Goal: Communication & Community: Share content

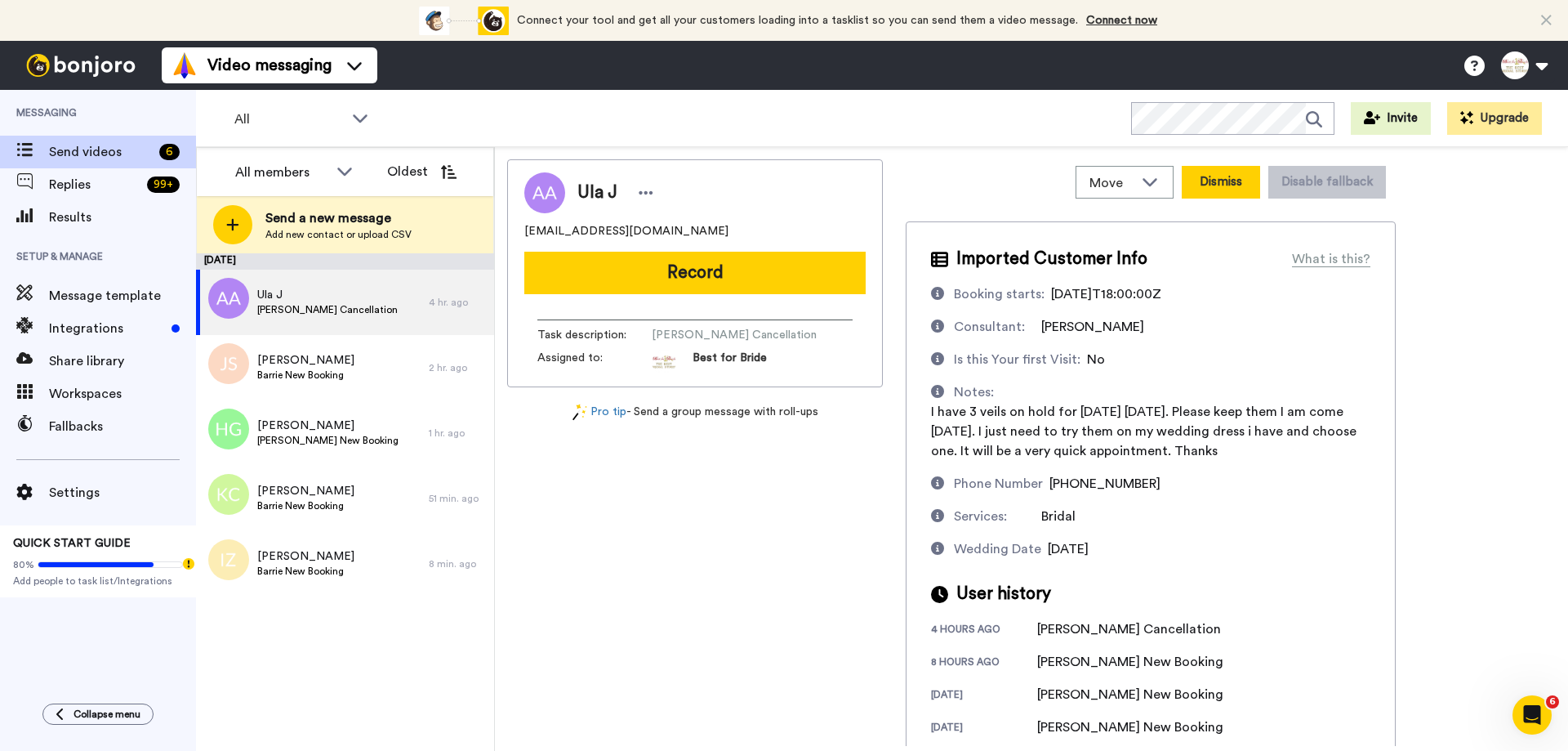
click at [1224, 178] on button "Dismiss" at bounding box center [1221, 182] width 78 height 33
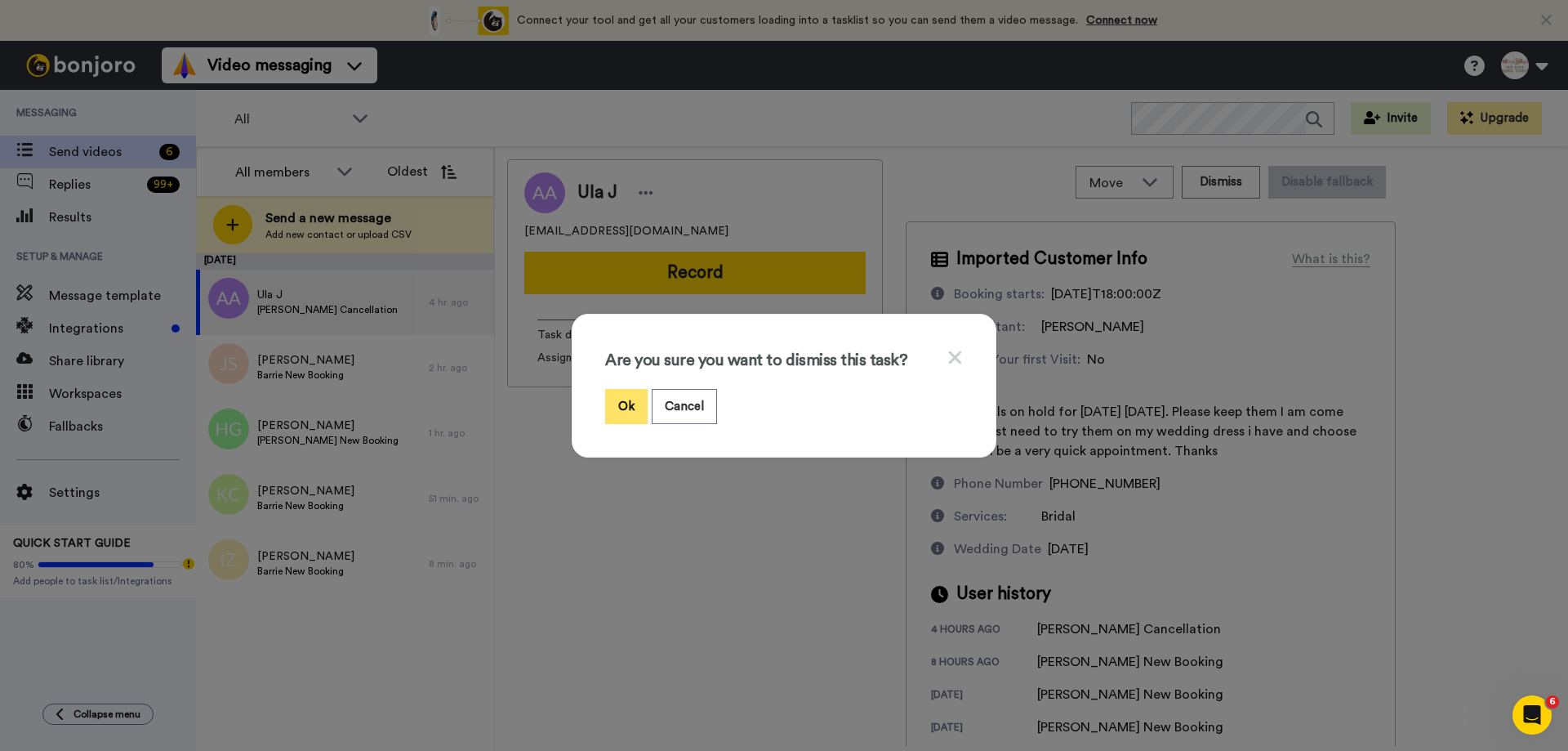
click at [610, 410] on button "Ok" at bounding box center [627, 406] width 43 height 35
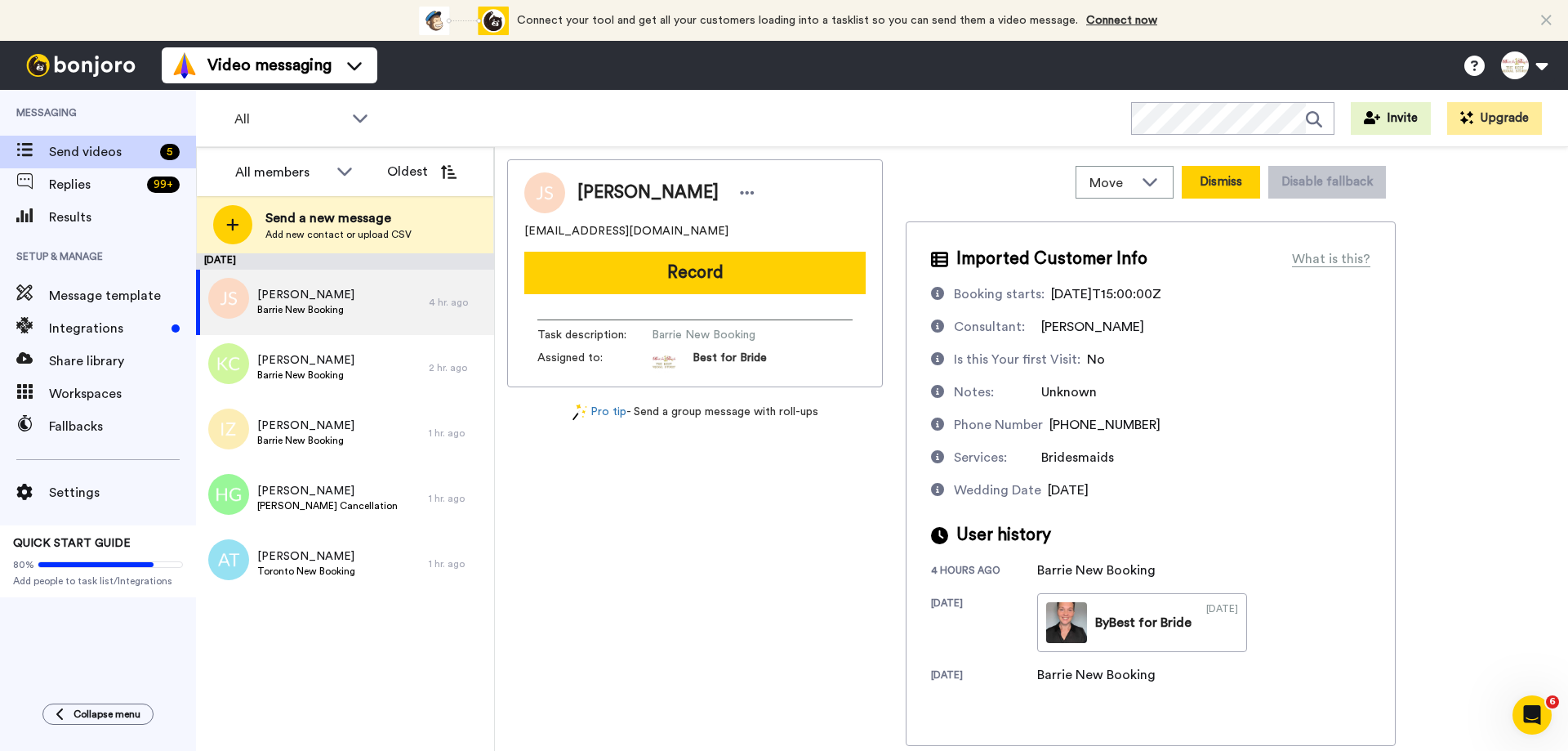
click at [1206, 186] on button "Dismiss" at bounding box center [1221, 182] width 78 height 33
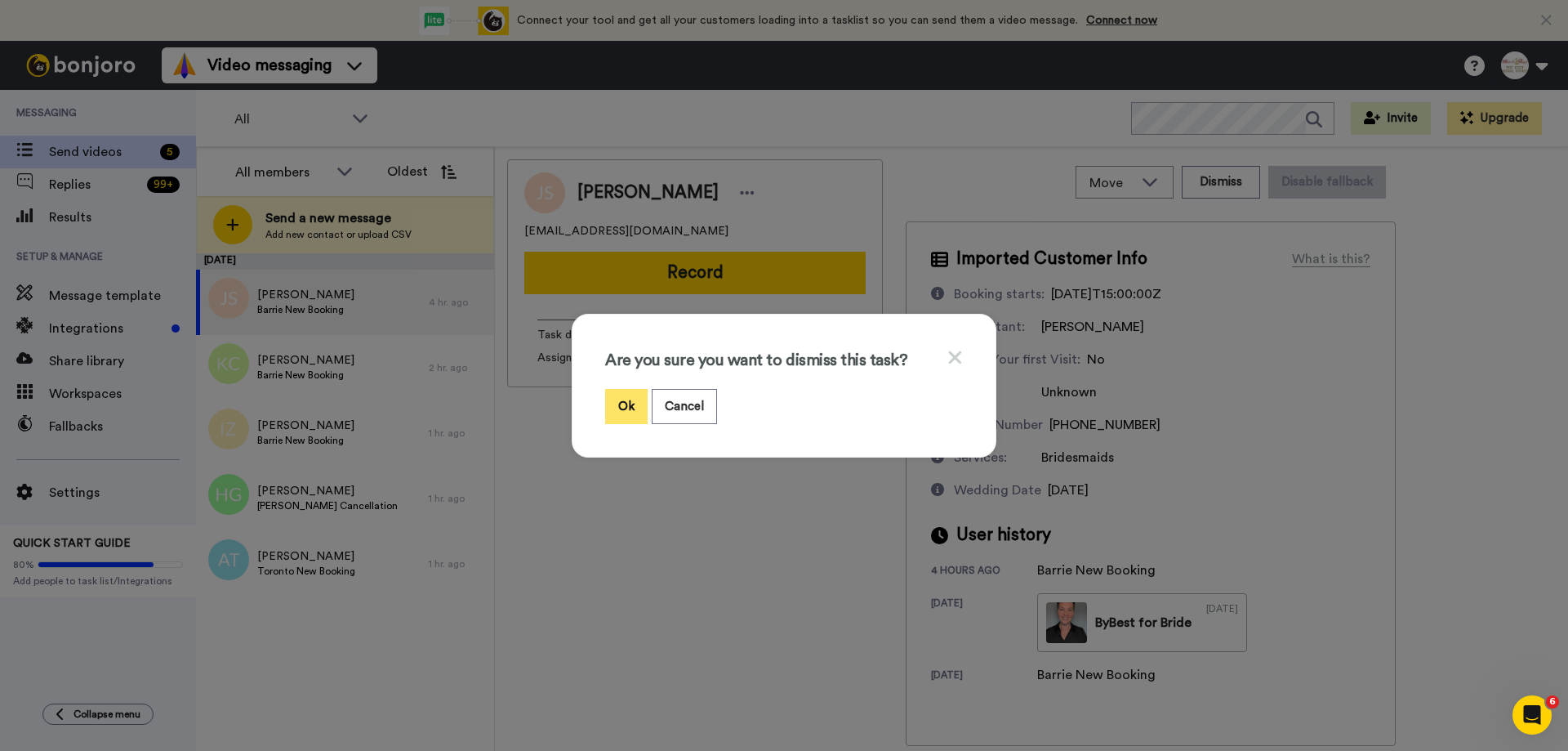
click at [605, 418] on button "Ok" at bounding box center [627, 406] width 43 height 35
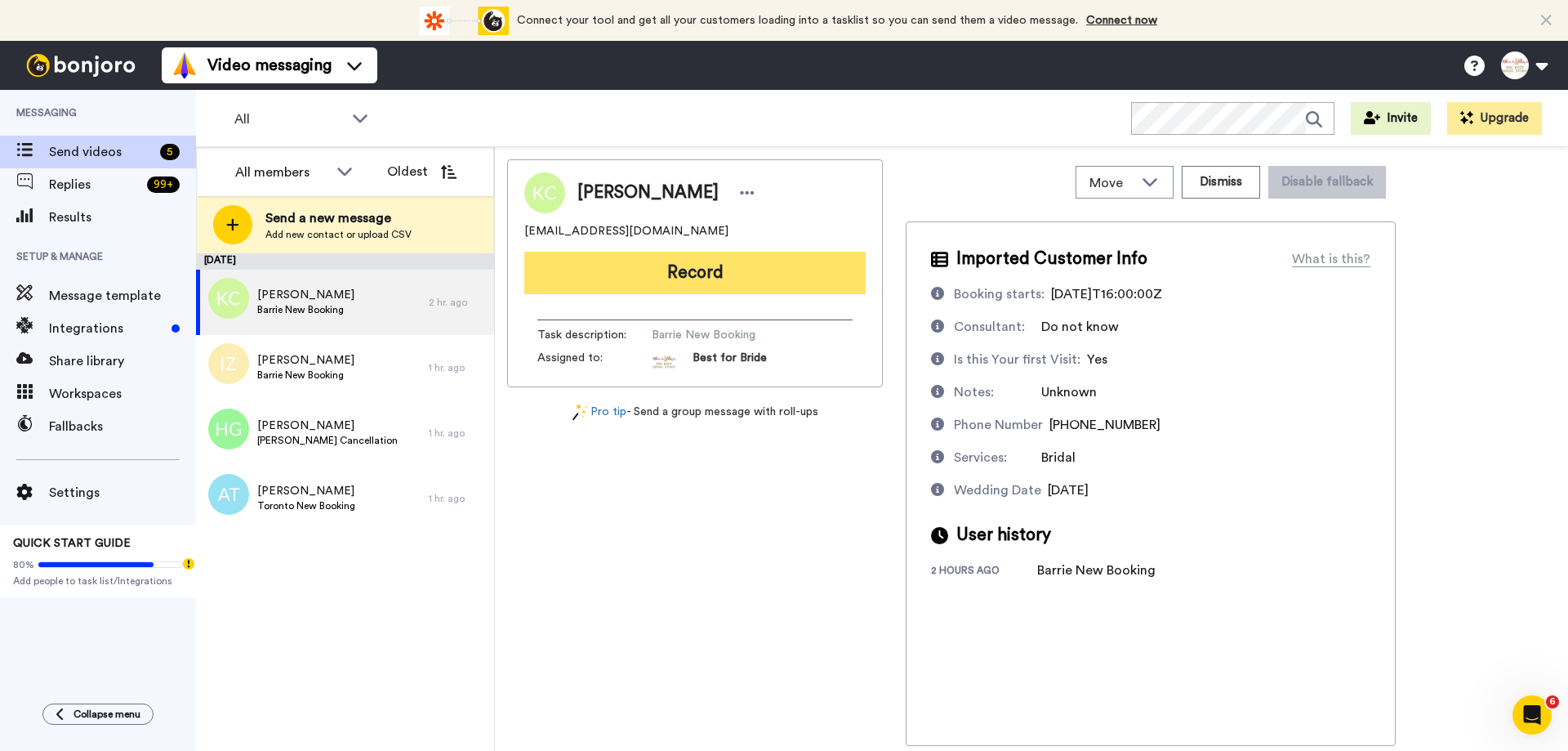
click at [746, 270] on button "Record" at bounding box center [695, 273] width 342 height 43
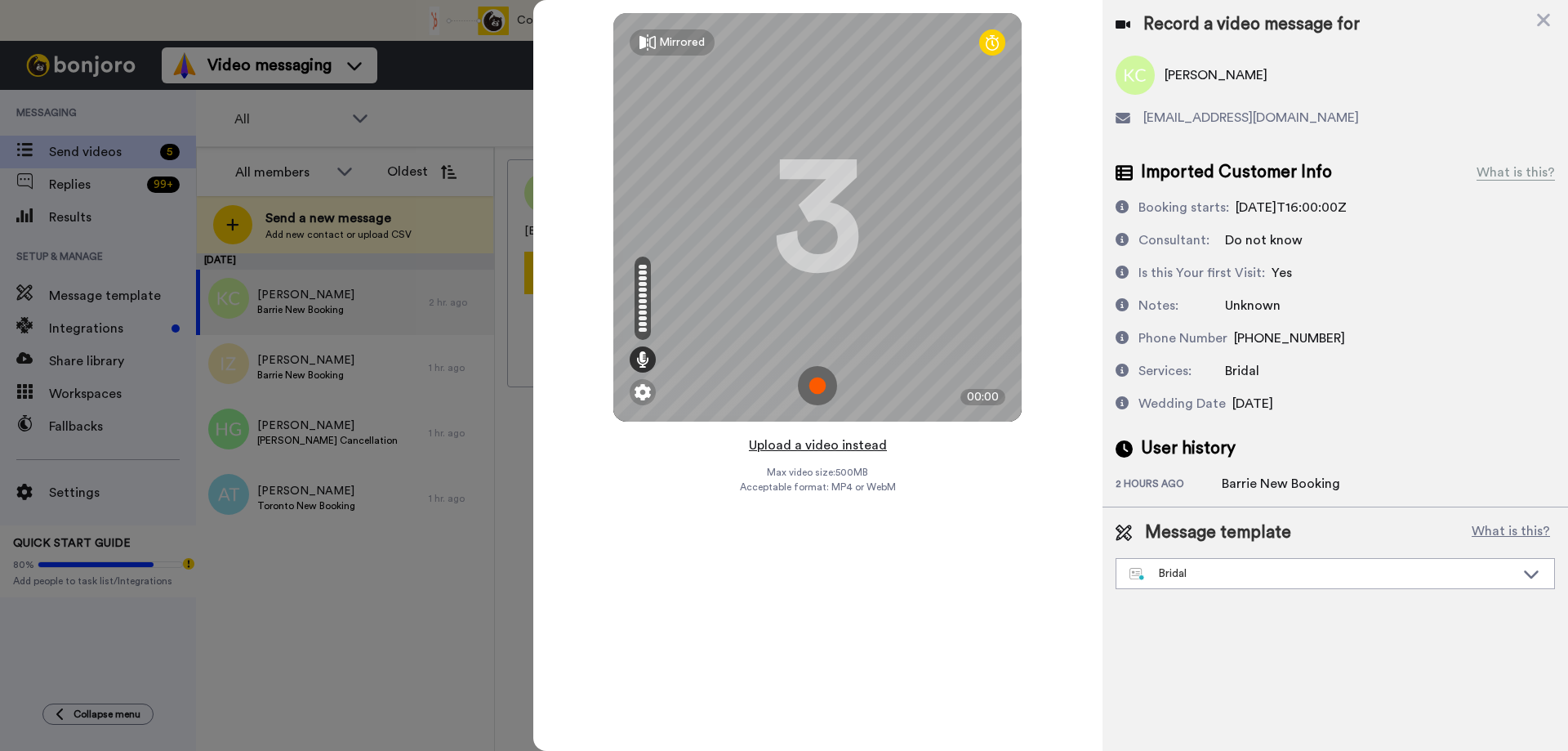
click at [823, 447] on button "Upload a video instead" at bounding box center [818, 445] width 148 height 21
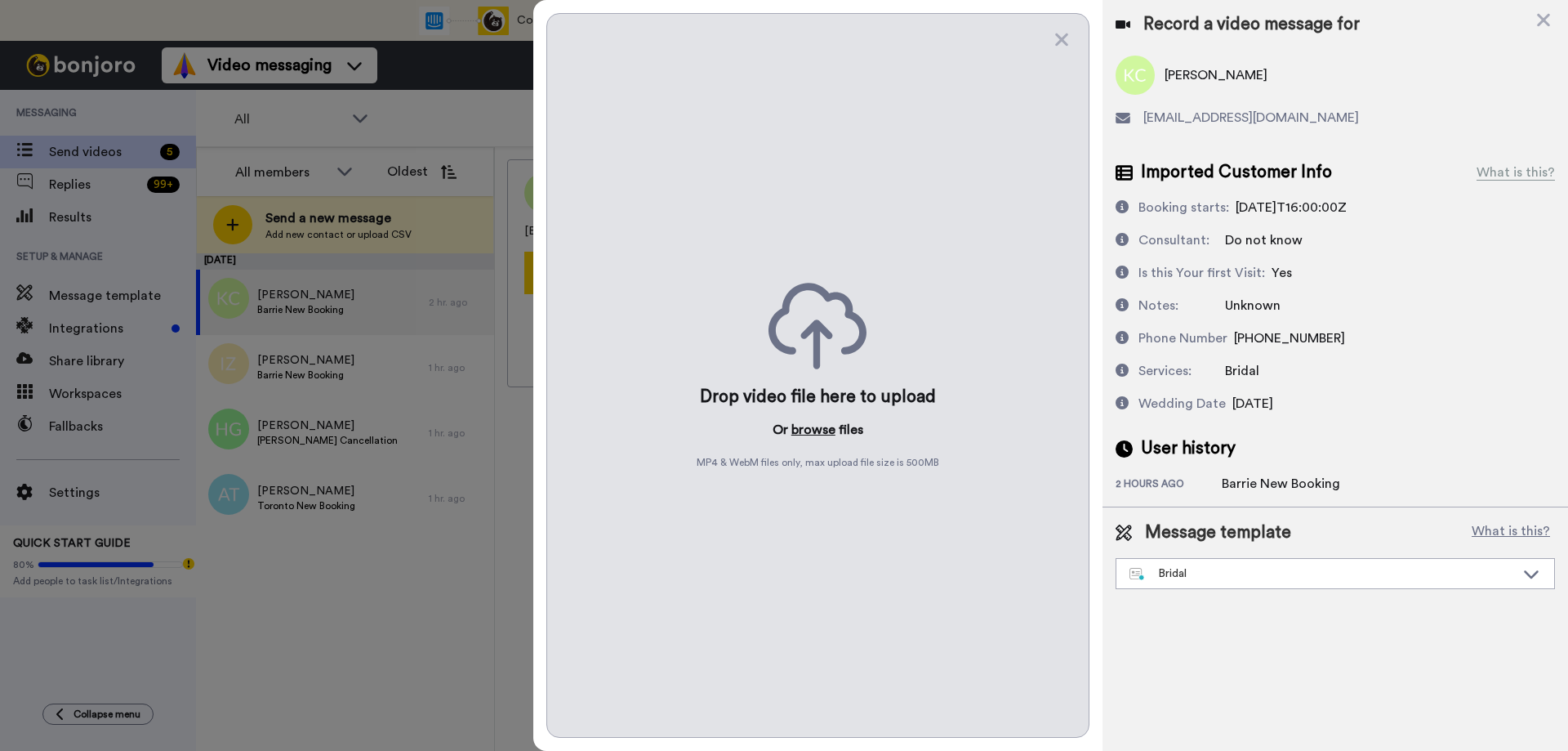
click at [810, 427] on button "browse" at bounding box center [814, 430] width 44 height 20
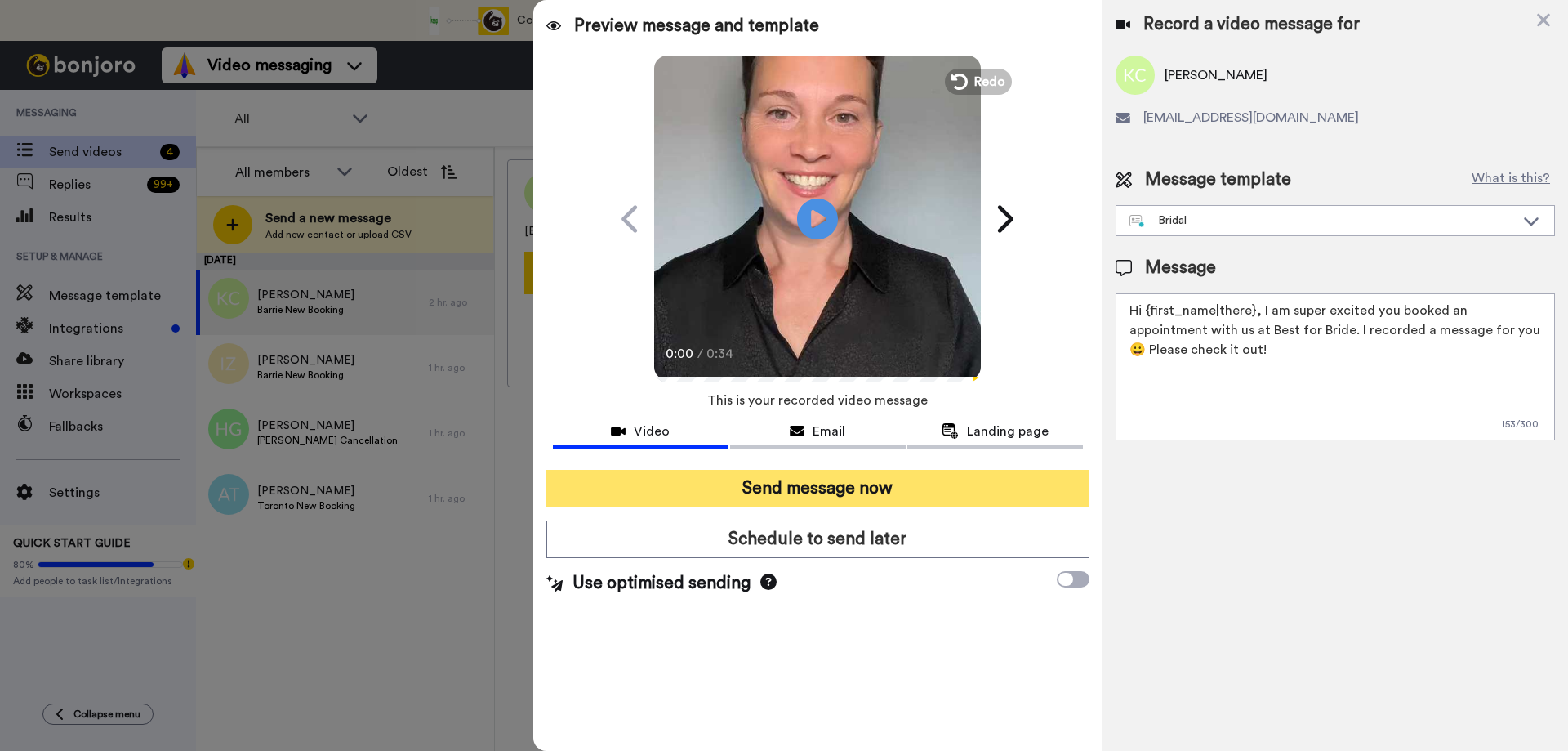
click at [763, 496] on button "Send message now" at bounding box center [817, 489] width 543 height 38
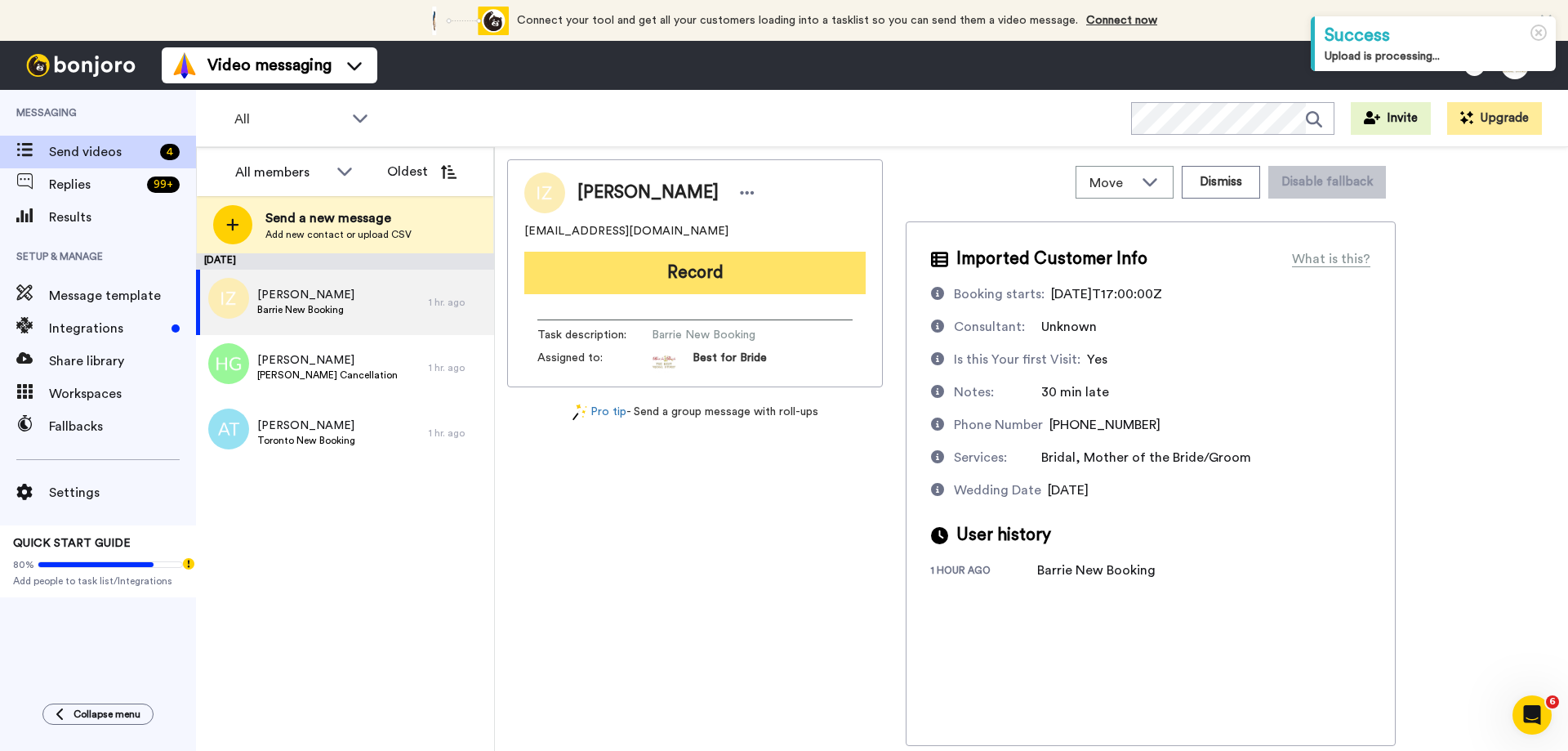
click at [634, 268] on button "Record" at bounding box center [695, 273] width 342 height 43
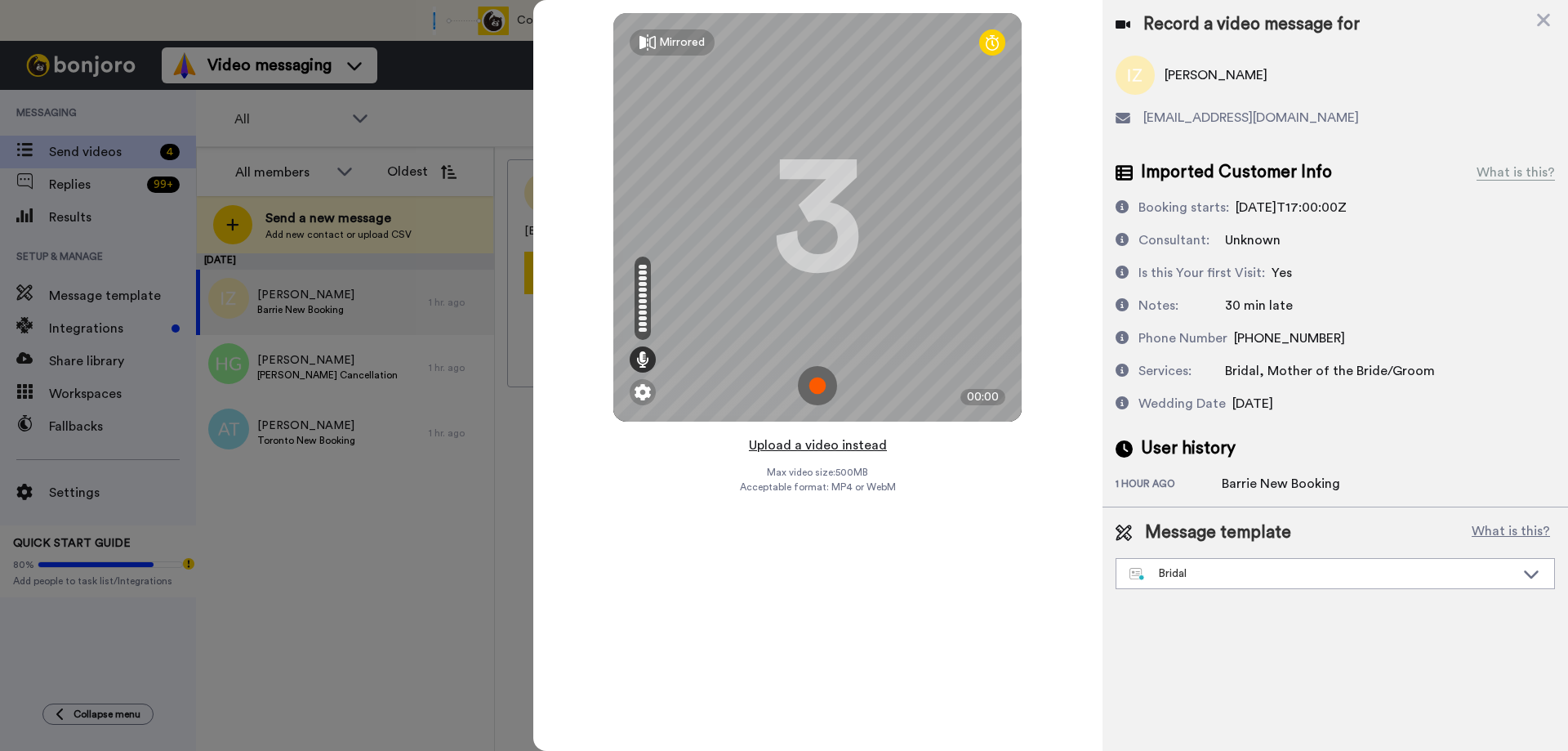
click at [829, 447] on button "Upload a video instead" at bounding box center [818, 445] width 148 height 21
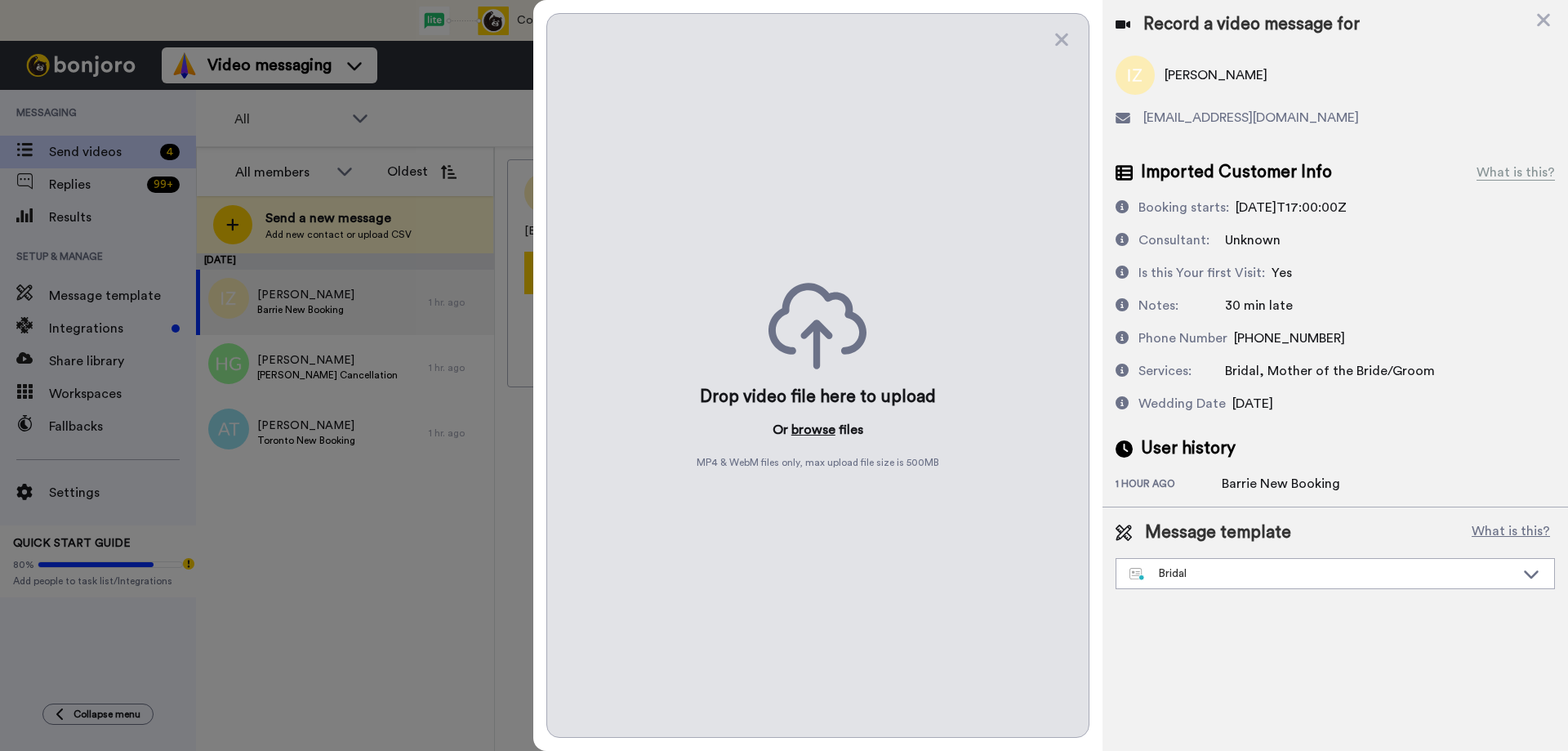
click at [818, 431] on button "browse" at bounding box center [814, 430] width 44 height 20
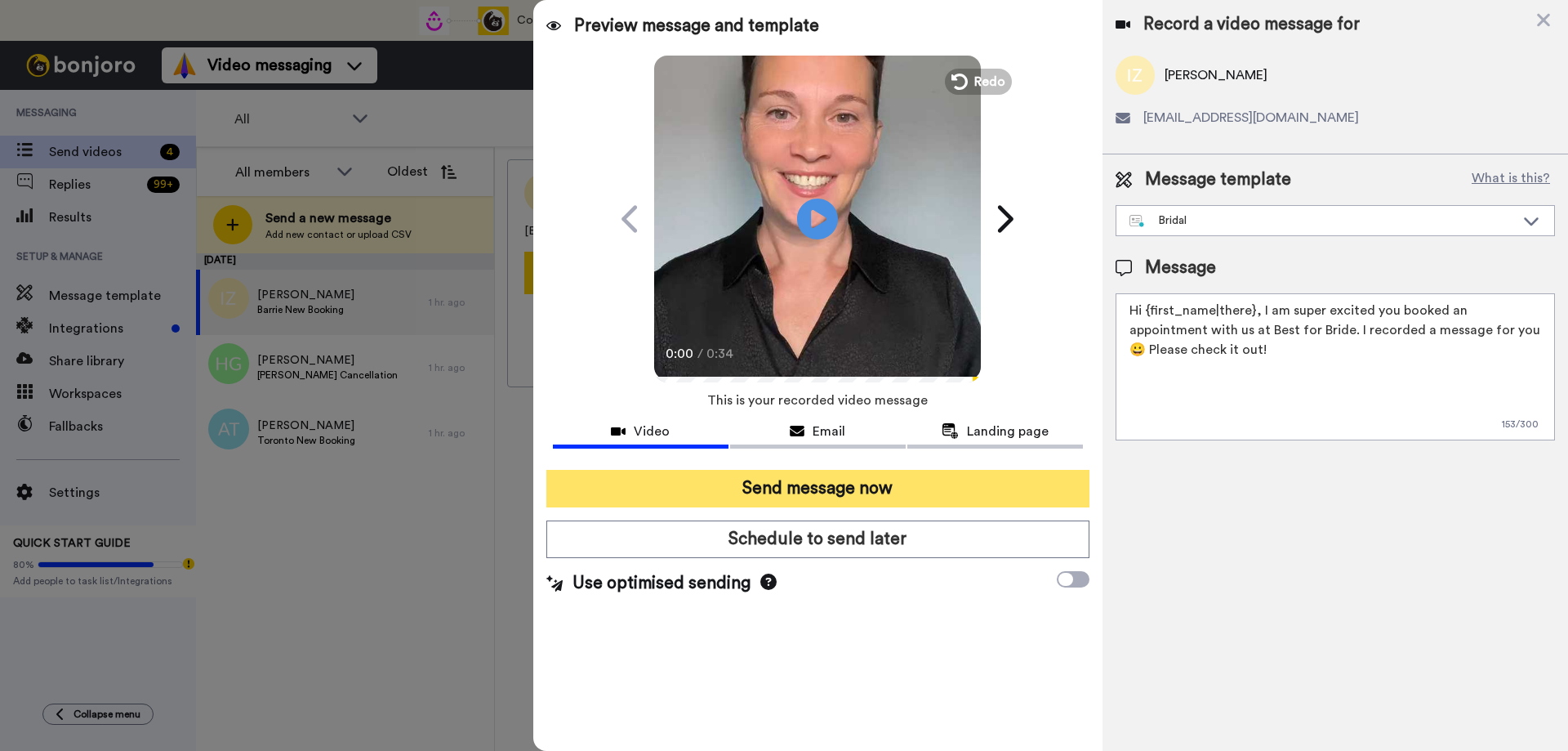
click at [852, 490] on button "Send message now" at bounding box center [817, 489] width 543 height 38
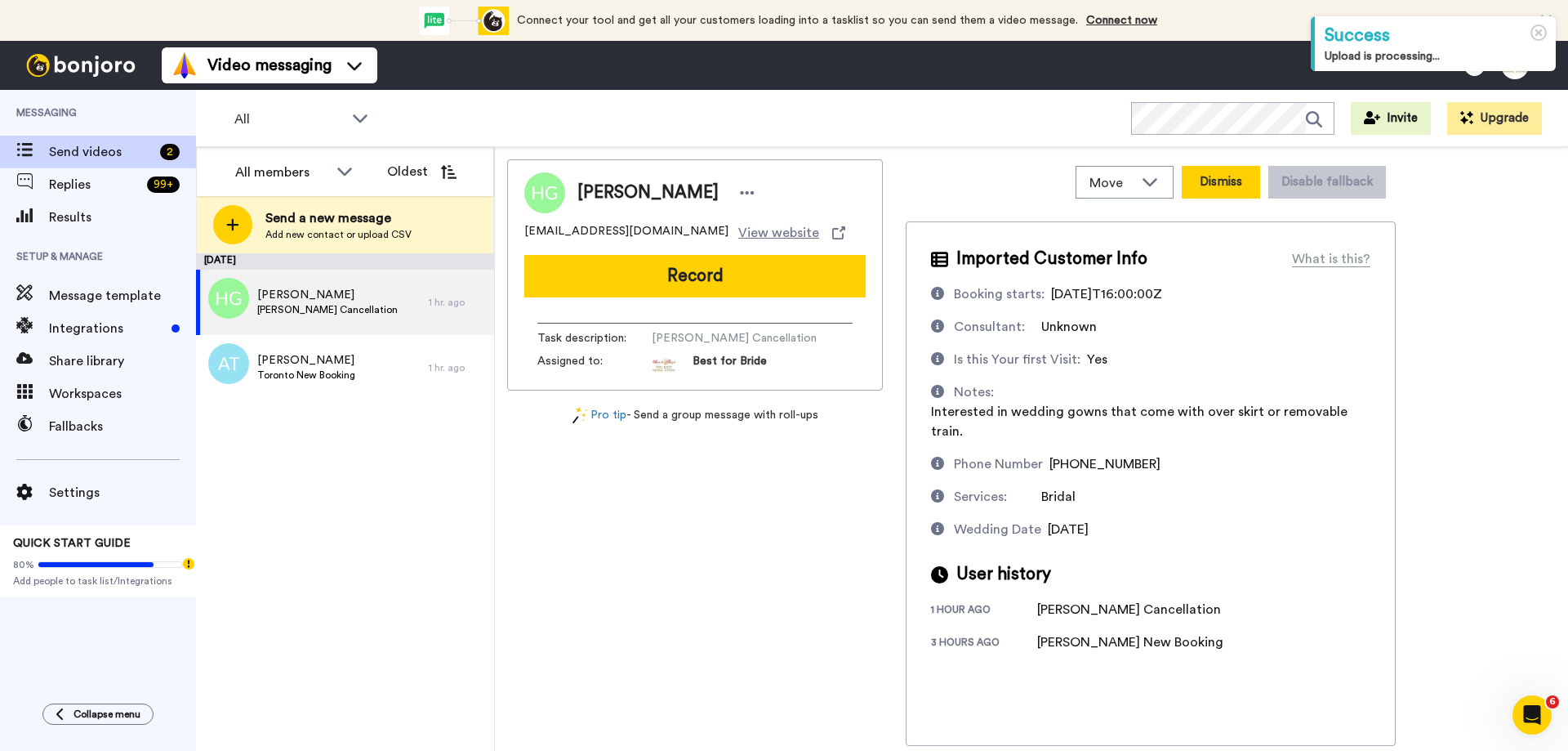
click at [1226, 182] on button "Dismiss" at bounding box center [1221, 182] width 78 height 33
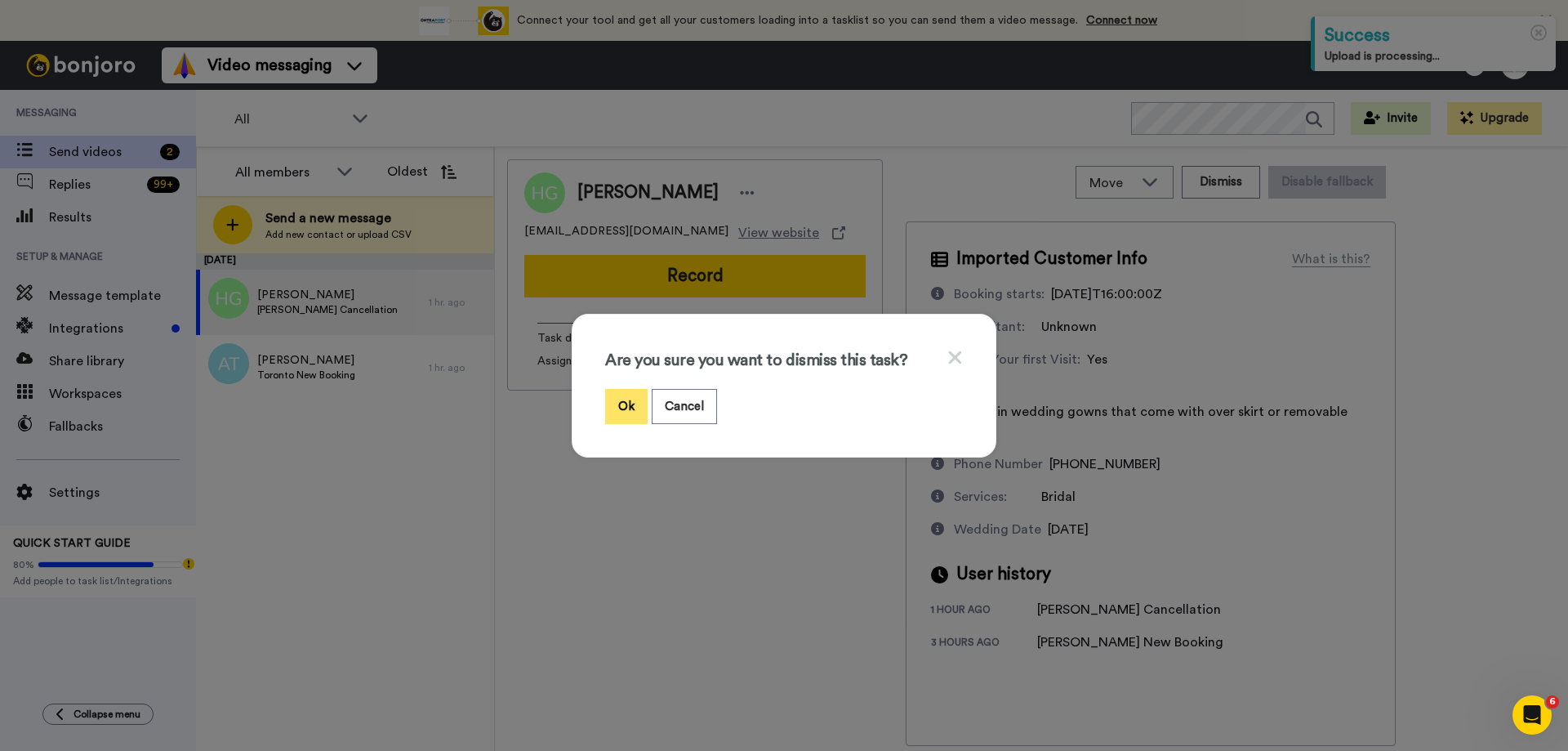
click at [633, 399] on button "Ok" at bounding box center [627, 406] width 43 height 35
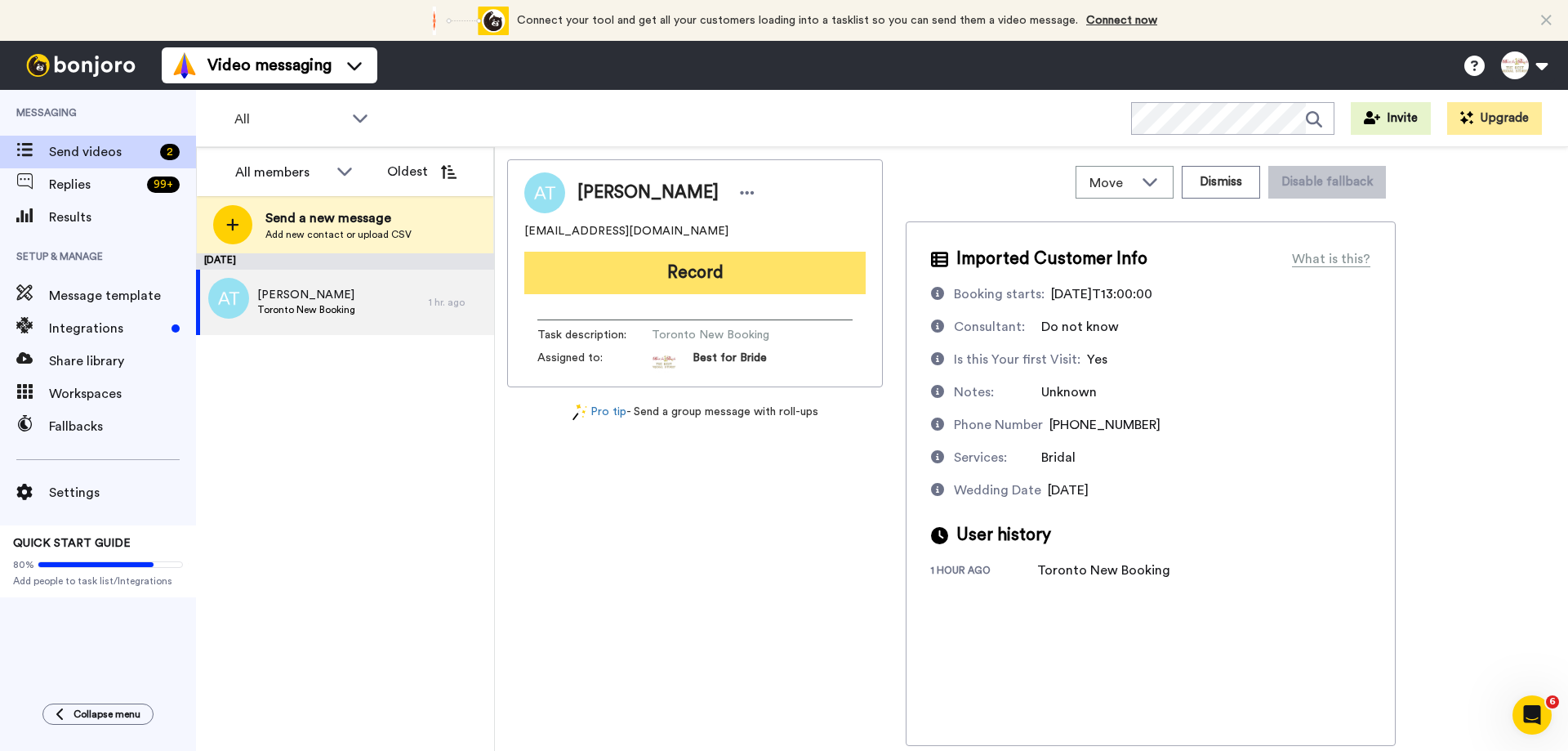
click at [728, 281] on button "Record" at bounding box center [695, 273] width 342 height 43
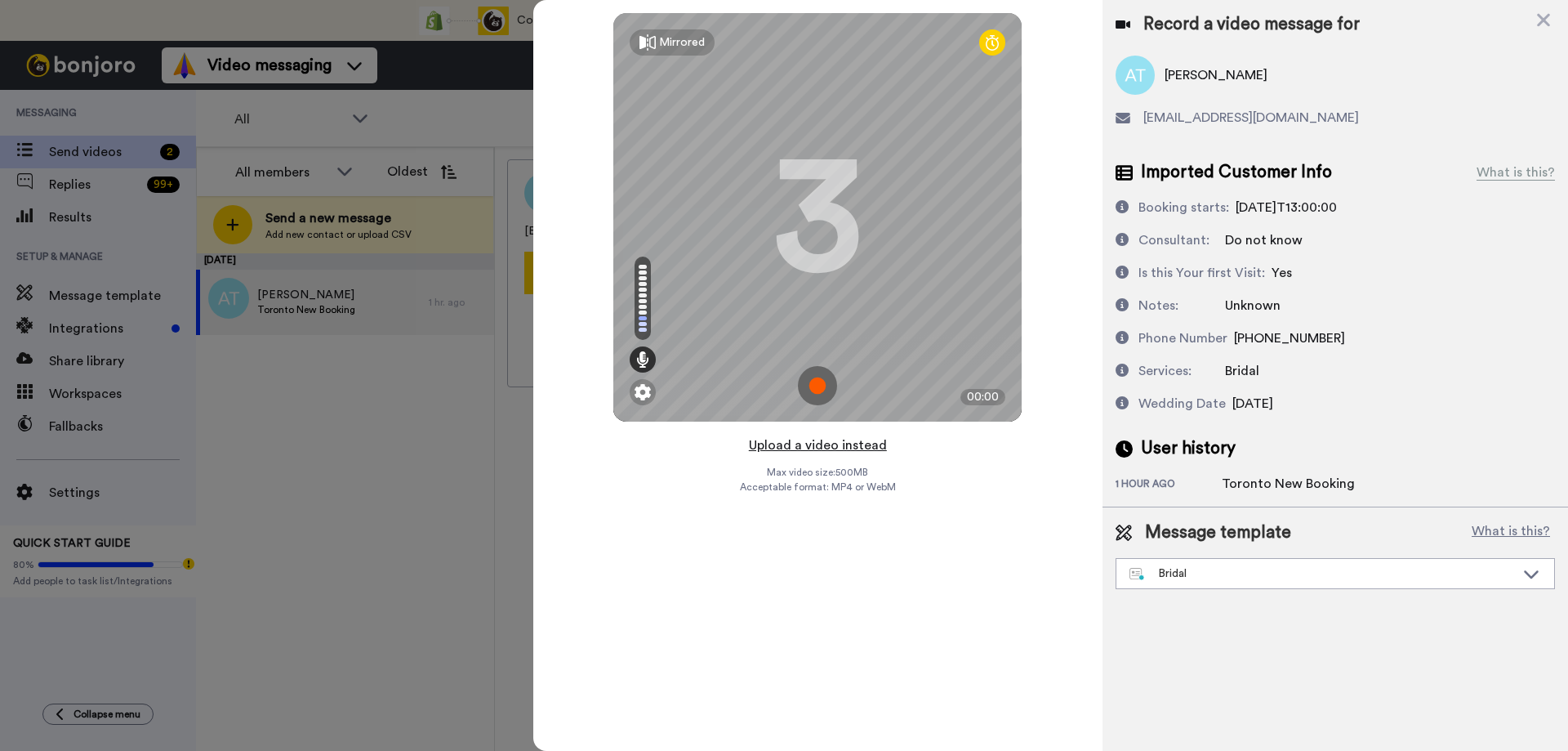
click at [820, 447] on button "Upload a video instead" at bounding box center [818, 445] width 148 height 21
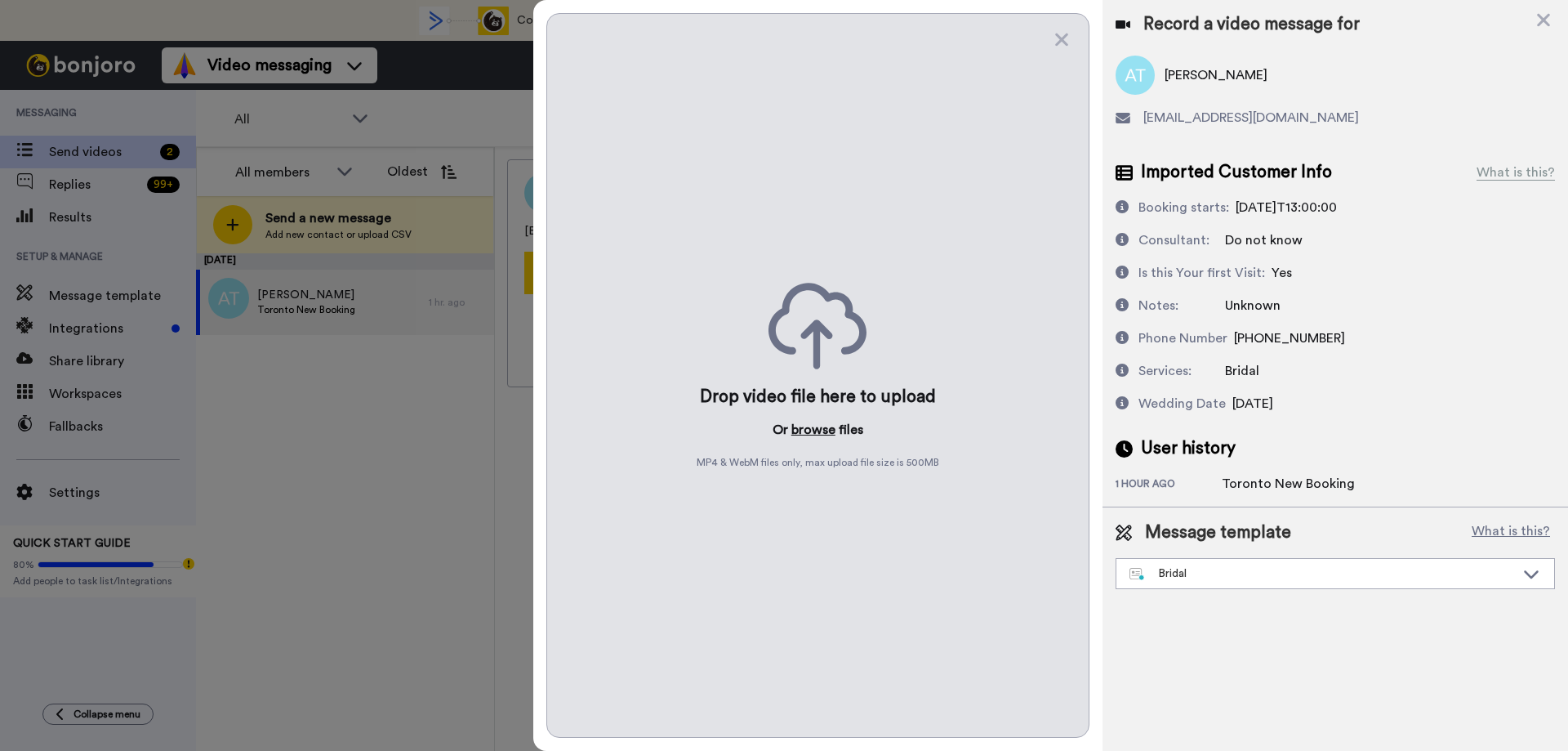
click at [817, 431] on button "browse" at bounding box center [814, 430] width 44 height 20
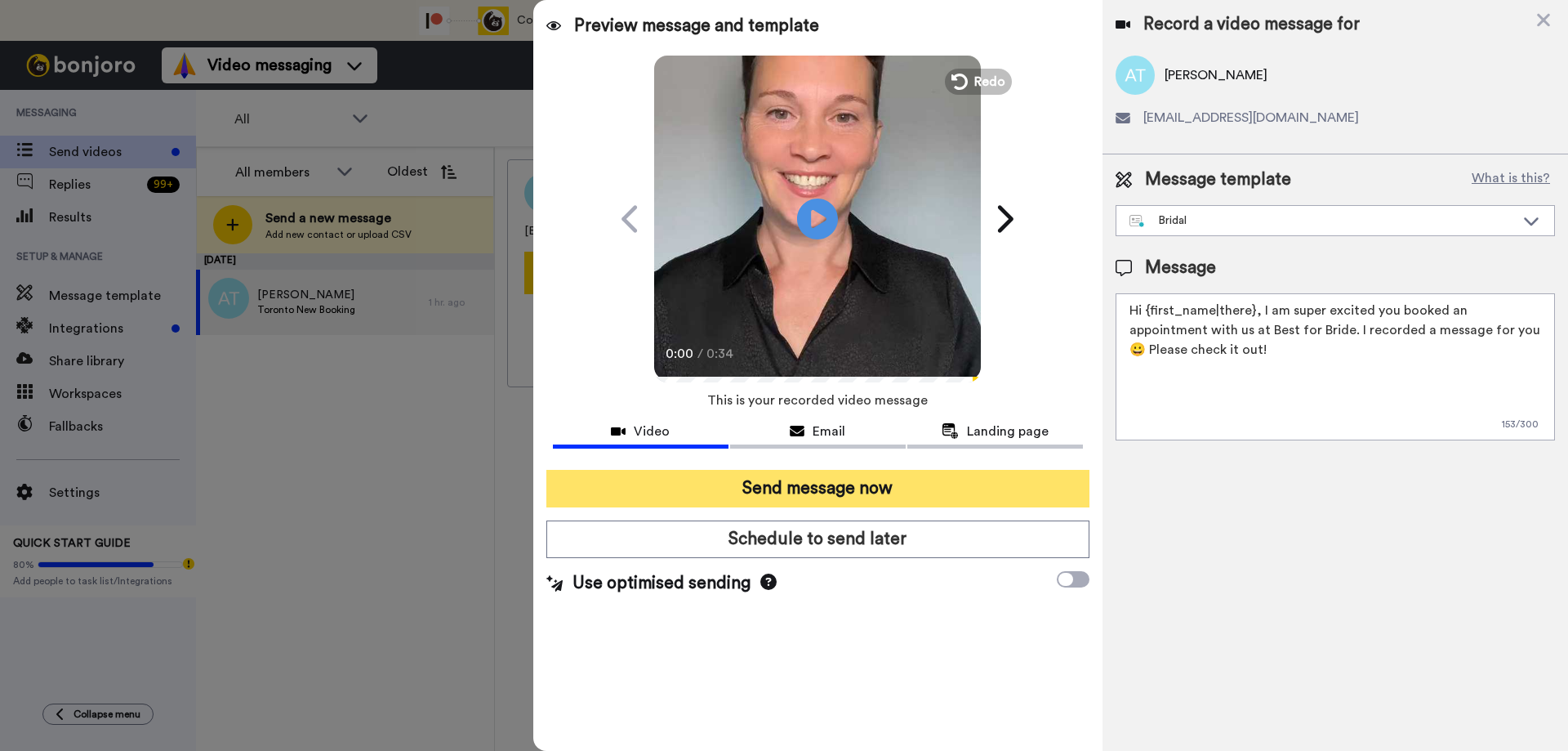
click at [770, 486] on button "Send message now" at bounding box center [817, 489] width 543 height 38
